Goal: Task Accomplishment & Management: Complete application form

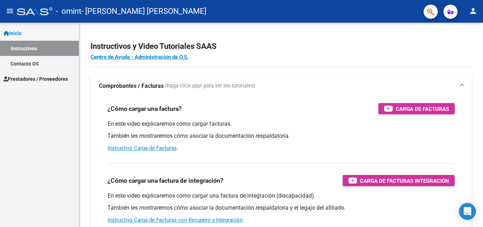
click at [58, 80] on span "Prestadores / Proveedores" at bounding box center [36, 79] width 64 height 8
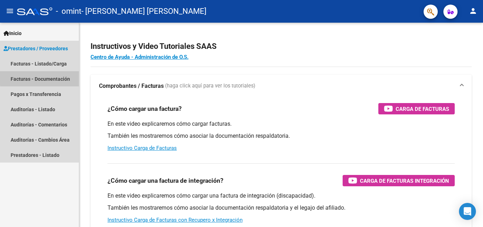
click at [59, 76] on link "Facturas - Documentación" at bounding box center [39, 78] width 79 height 15
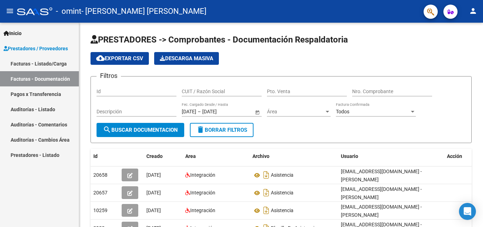
click at [40, 64] on link "Facturas - Listado/Carga" at bounding box center [39, 63] width 79 height 15
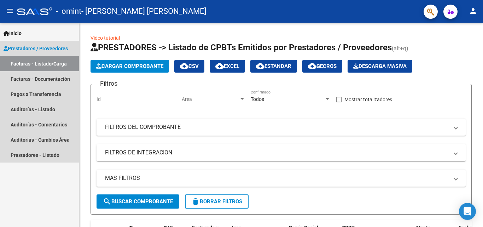
click at [43, 47] on span "Prestadores / Proveedores" at bounding box center [36, 49] width 64 height 8
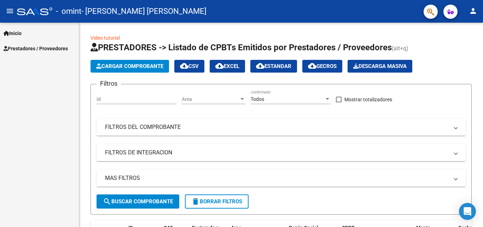
click at [27, 34] on link "Inicio" at bounding box center [39, 32] width 79 height 15
click at [31, 48] on link "Instructivos" at bounding box center [39, 48] width 79 height 15
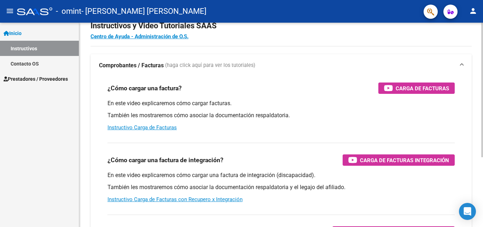
scroll to position [35, 0]
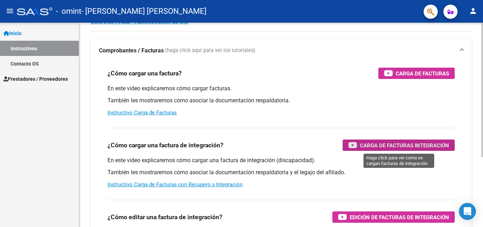
click at [418, 145] on span "Carga de Facturas Integración" at bounding box center [404, 145] width 89 height 9
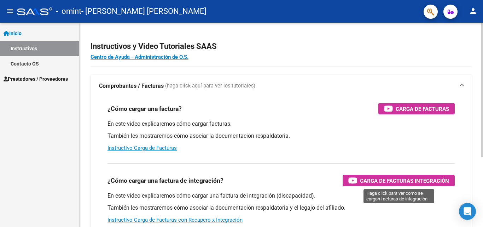
click at [396, 177] on span "Carga de Facturas Integración" at bounding box center [404, 180] width 89 height 9
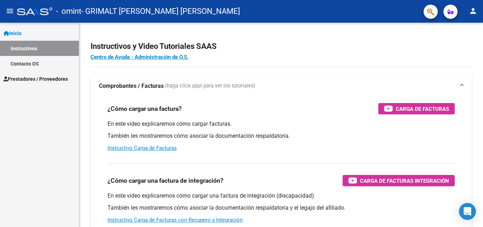
click at [33, 79] on span "Prestadores / Proveedores" at bounding box center [36, 79] width 64 height 8
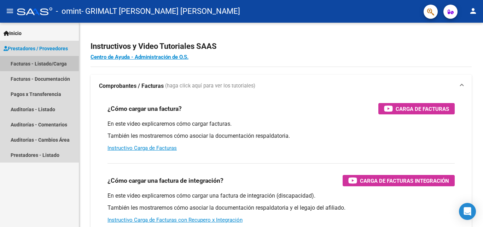
click at [51, 62] on link "Facturas - Listado/Carga" at bounding box center [39, 63] width 79 height 15
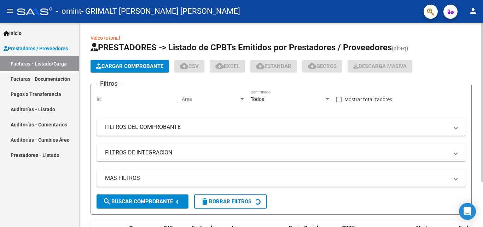
click at [143, 68] on span "Cargar Comprobante" at bounding box center [129, 66] width 67 height 6
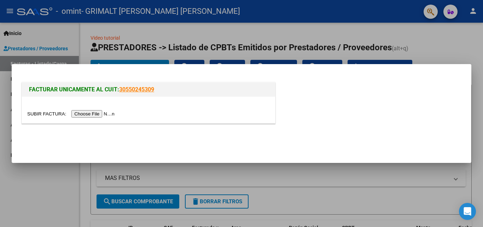
click at [104, 115] on input "file" at bounding box center [71, 113] width 89 height 7
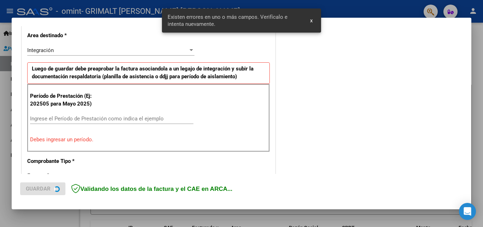
scroll to position [160, 0]
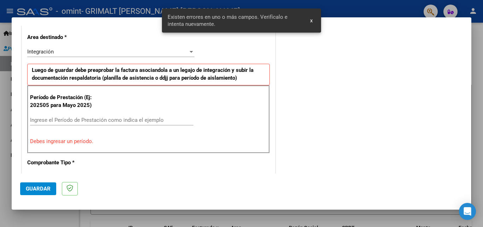
click at [117, 117] on input "Ingrese el Período de Prestación como indica el ejemplo" at bounding box center [111, 120] width 163 height 6
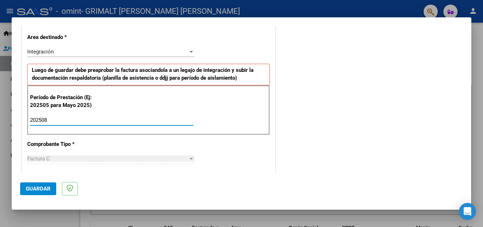
type input "202508"
click at [127, 158] on div "Factura C" at bounding box center [107, 158] width 161 height 6
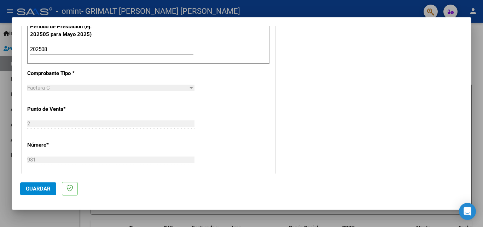
click at [124, 88] on div "Factura C" at bounding box center [107, 88] width 161 height 6
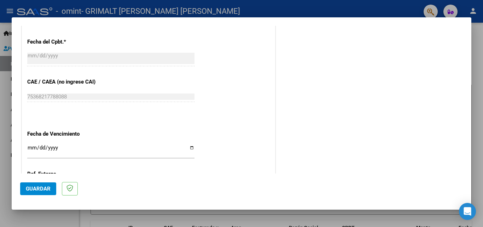
scroll to position [407, 0]
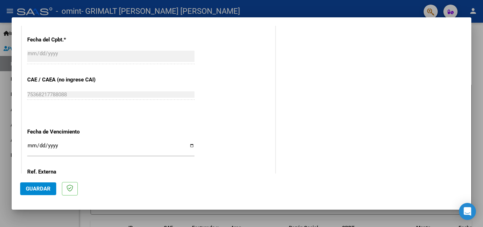
click at [48, 146] on input "Ingresar la fecha" at bounding box center [110, 148] width 167 height 11
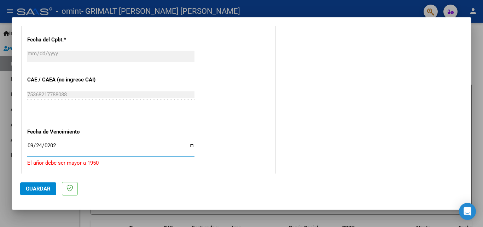
type input "2025-09-24"
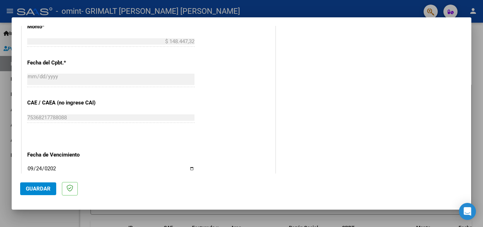
scroll to position [475, 0]
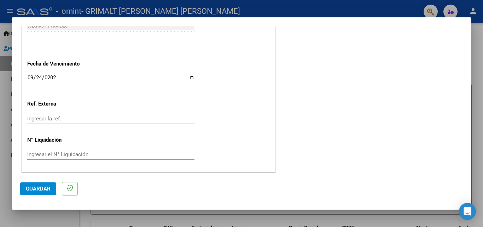
click at [51, 114] on div "Ingresar la ref." at bounding box center [110, 118] width 167 height 11
